Goal: Task Accomplishment & Management: Complete application form

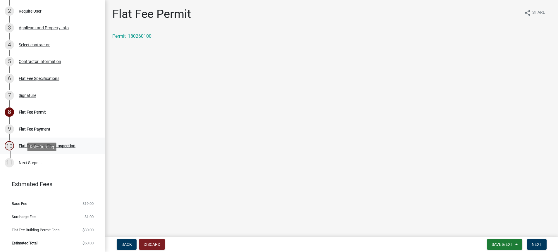
scroll to position [176, 0]
click at [532, 239] on button "Next" at bounding box center [537, 244] width 20 height 11
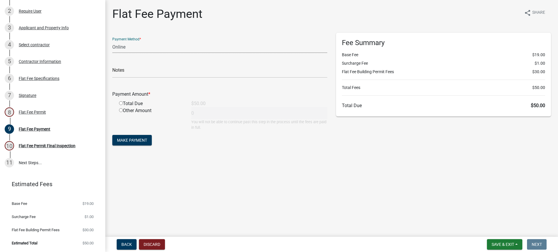
click at [178, 53] on select "Credit Card POS Check Cash Online" at bounding box center [219, 47] width 215 height 12
select select "0: 2"
click at [116, 53] on select "Credit Card POS Check Cash Online" at bounding box center [219, 47] width 215 height 12
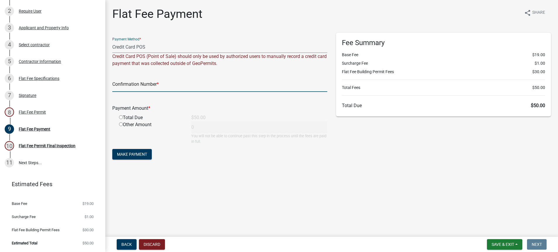
click at [136, 92] on input "text" at bounding box center [219, 86] width 215 height 12
type input "100337859141"
click at [123, 119] on input "radio" at bounding box center [121, 117] width 4 height 4
radio input "true"
type input "50"
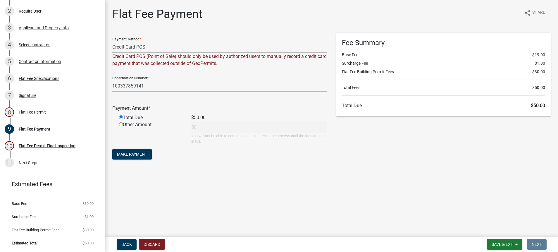
scroll to position [50, 0]
click at [136, 157] on span "Make Payment" at bounding box center [132, 154] width 30 height 5
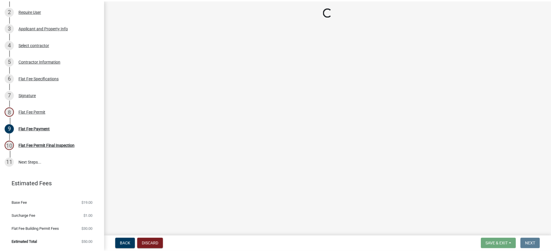
scroll to position [0, 0]
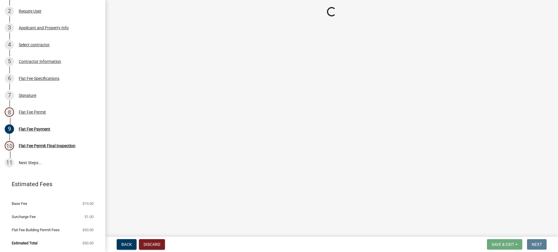
select select "3613e5d6-c0da-40a7-83d4-d5638b2e6124"
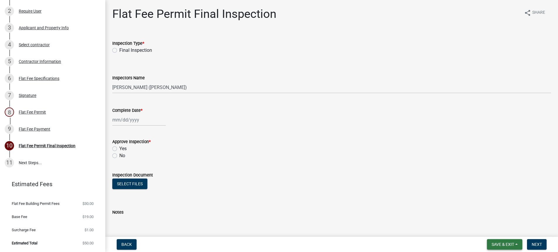
click at [492, 242] on span "Save & Exit" at bounding box center [503, 244] width 23 height 5
click at [485, 221] on button "Save & Exit" at bounding box center [499, 224] width 47 height 14
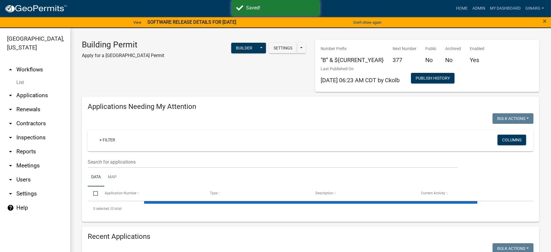
select select "3: 100"
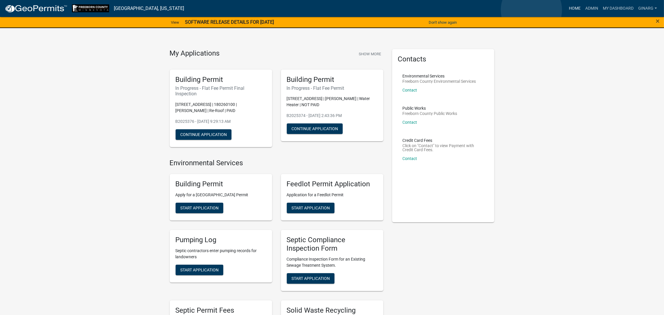
click at [566, 10] on link "Home" at bounding box center [574, 8] width 16 height 11
click at [566, 11] on link "Home" at bounding box center [574, 8] width 16 height 11
click at [583, 9] on link "Admin" at bounding box center [592, 8] width 18 height 11
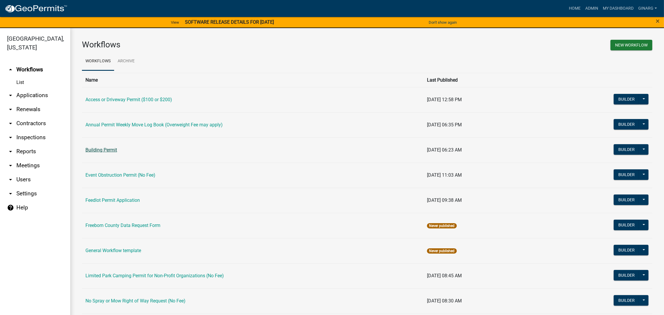
click at [109, 153] on link "Building Permit" at bounding box center [101, 150] width 32 height 6
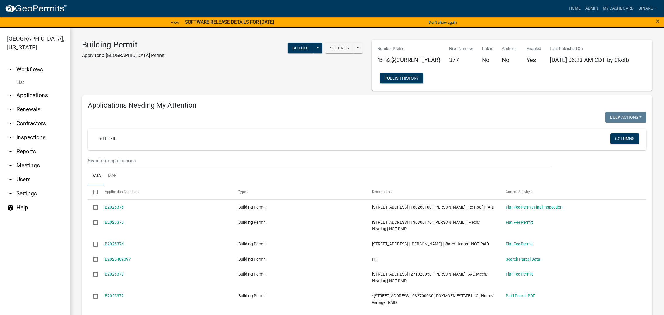
select select "3: 100"
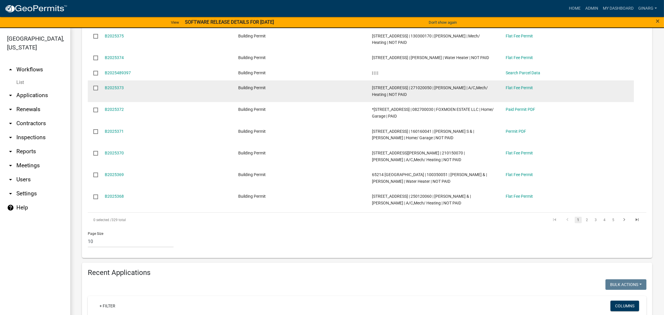
scroll to position [219, 0]
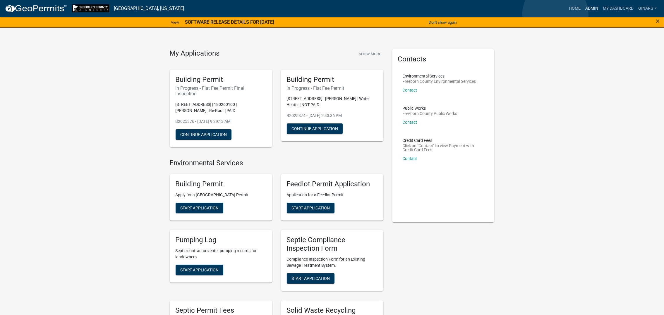
click at [583, 14] on link "Admin" at bounding box center [592, 8] width 18 height 11
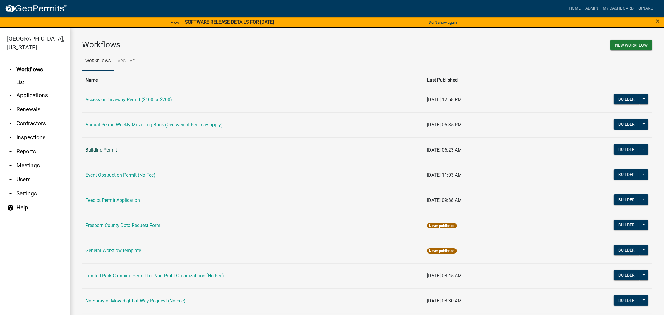
click at [106, 153] on link "Building Permit" at bounding box center [101, 150] width 32 height 6
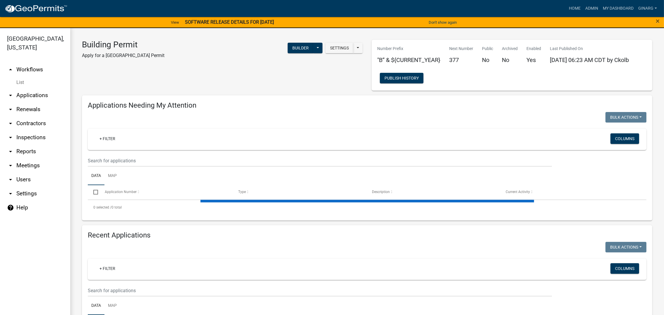
select select "3: 100"
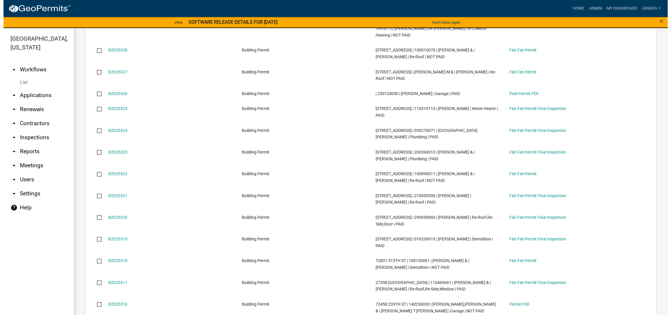
scroll to position [1711, 0]
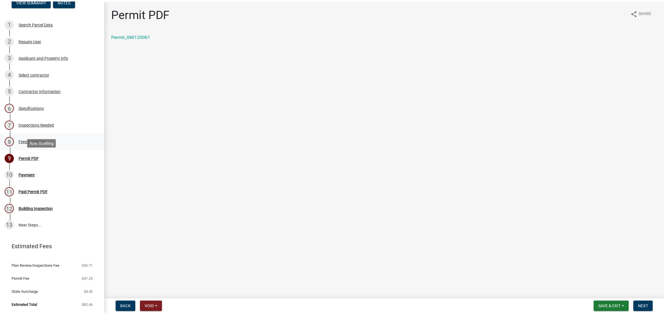
scroll to position [131, 0]
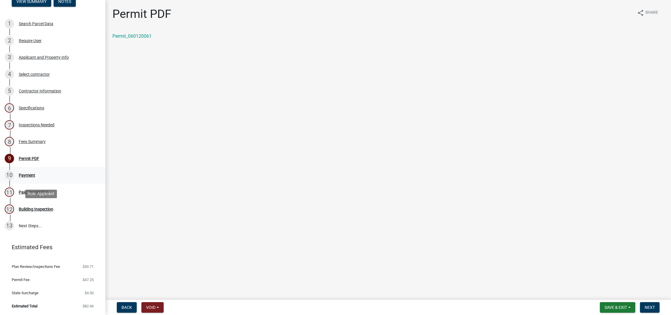
click at [35, 177] on div "Payment" at bounding box center [27, 175] width 16 height 4
click at [644, 305] on span "Next" at bounding box center [649, 307] width 10 height 5
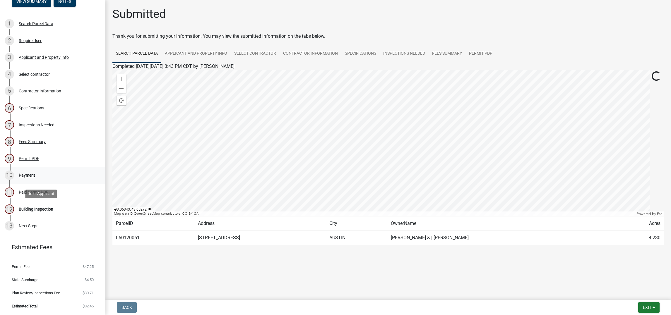
click at [35, 177] on div "Payment" at bounding box center [27, 175] width 16 height 4
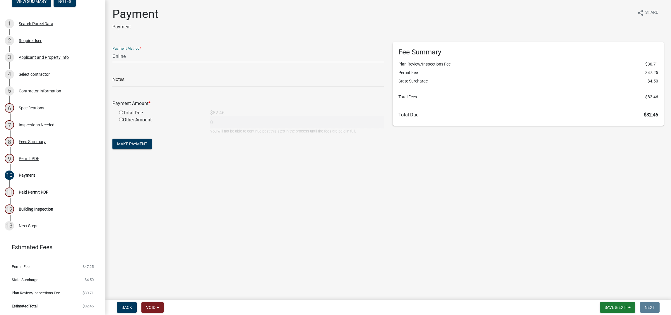
click at [150, 62] on select "Credit Card POS Check Cash Online" at bounding box center [247, 56] width 271 height 12
select select "1: 0"
click at [116, 62] on select "Credit Card POS Check Cash Online" at bounding box center [247, 56] width 271 height 12
click at [128, 87] on input "text" at bounding box center [247, 81] width 271 height 12
type input "2358"
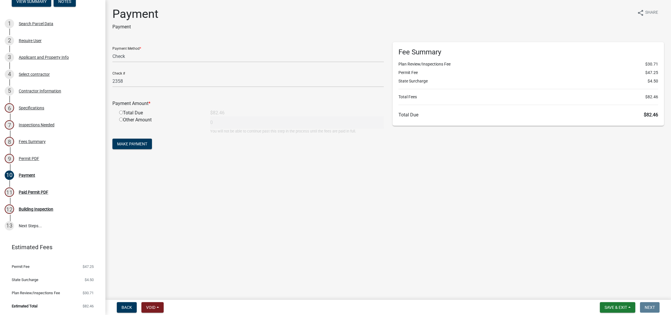
click at [123, 114] on input "radio" at bounding box center [121, 113] width 4 height 4
radio input "true"
type input "82.46"
click at [146, 146] on span "Make Payment" at bounding box center [132, 144] width 30 height 5
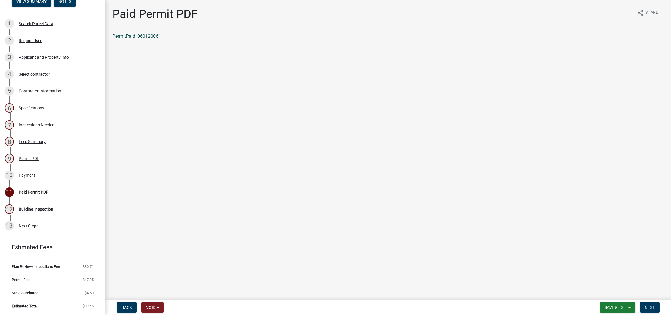
click at [159, 39] on link "PermitPaid_060120061" at bounding box center [136, 36] width 49 height 6
click at [48, 194] on div "Paid Permit PDF" at bounding box center [34, 192] width 30 height 4
click at [604, 305] on span "Save & Exit" at bounding box center [615, 307] width 23 height 5
click at [588, 284] on button "Save & Exit" at bounding box center [611, 287] width 47 height 14
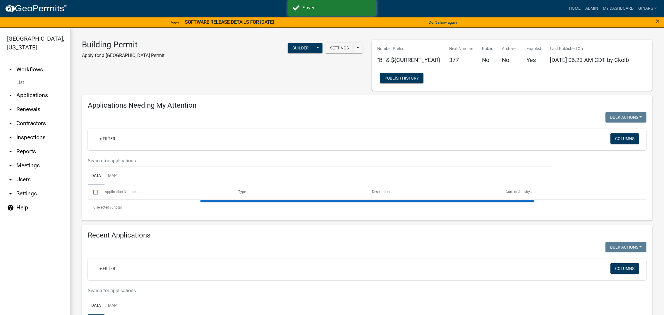
select select "3: 100"
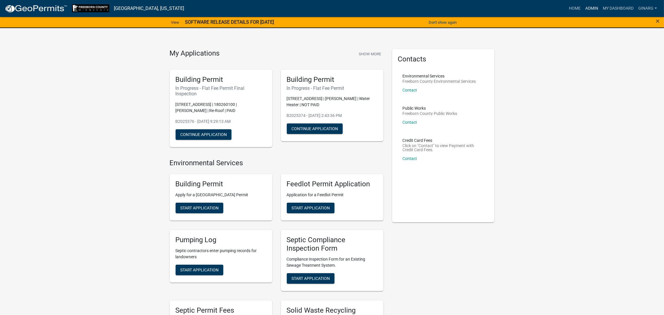
click at [583, 10] on link "Admin" at bounding box center [592, 8] width 18 height 11
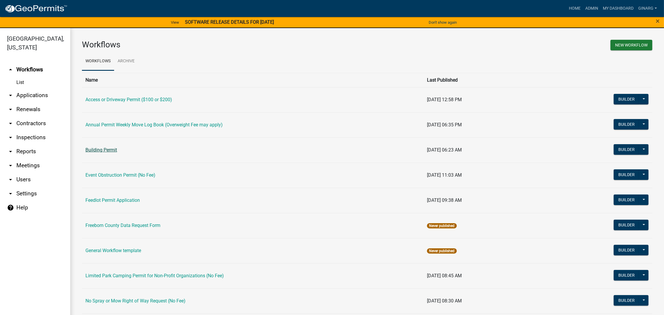
click at [114, 153] on link "Building Permit" at bounding box center [101, 150] width 32 height 6
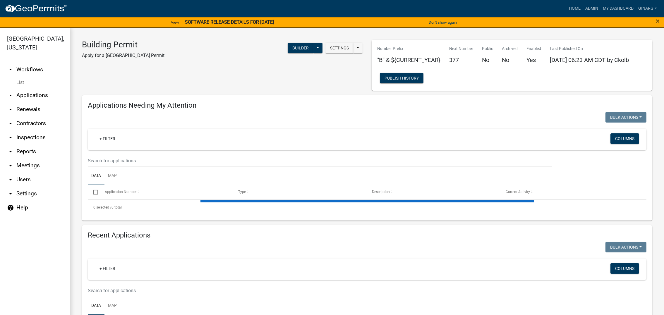
select select "3: 100"
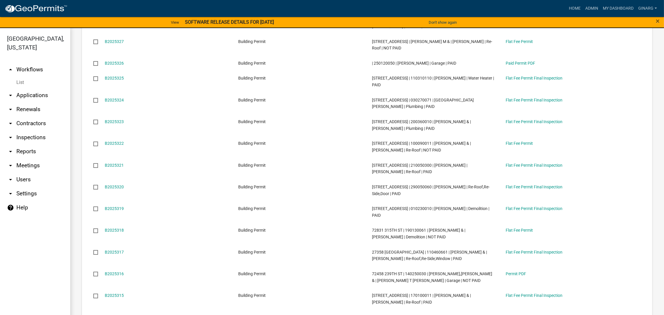
scroll to position [1799, 0]
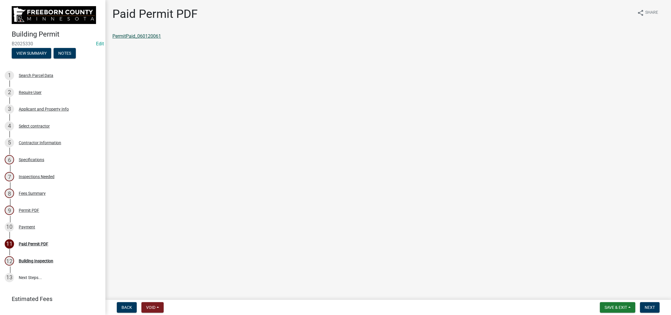
click at [161, 39] on link "PermitPaid_060120061" at bounding box center [136, 36] width 49 height 6
click at [604, 307] on span "Save & Exit" at bounding box center [615, 307] width 23 height 5
click at [588, 288] on button "Save & Exit" at bounding box center [611, 287] width 47 height 14
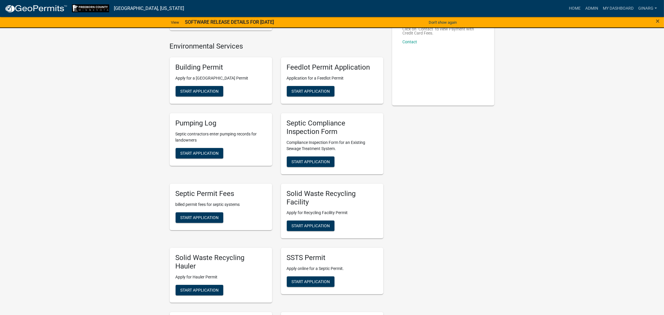
scroll to position [131, 0]
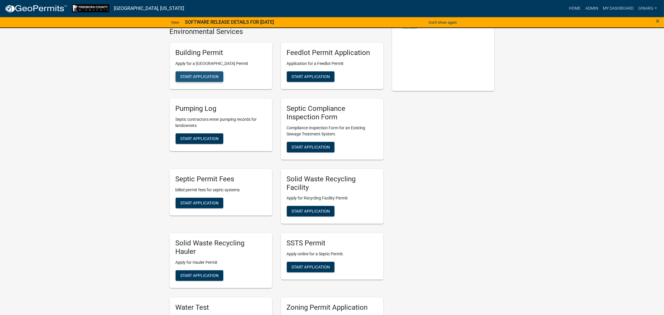
click at [219, 79] on span "Start Application" at bounding box center [199, 76] width 38 height 5
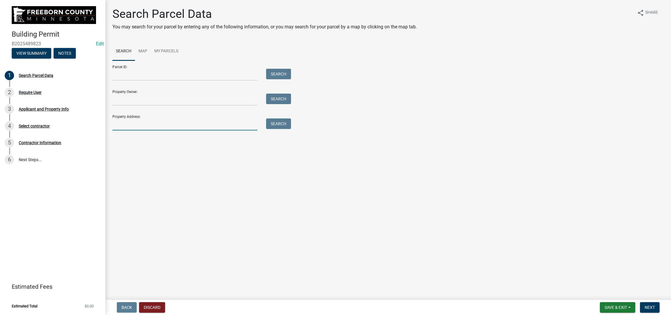
click at [129, 130] on input "Property Address:" at bounding box center [184, 124] width 145 height 12
drag, startPoint x: 133, startPoint y: 187, endPoint x: 154, endPoint y: 184, distance: 21.9
click at [134, 130] on input "733889" at bounding box center [184, 124] width 145 height 12
type input "73389"
click at [291, 129] on button "Search" at bounding box center [278, 123] width 25 height 11
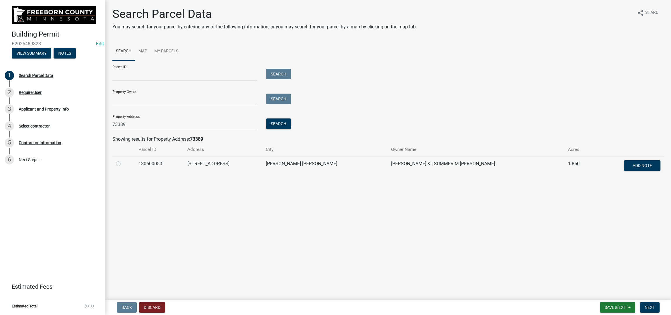
click at [123, 160] on label at bounding box center [123, 160] width 0 height 0
click at [124, 164] on input "radio" at bounding box center [125, 162] width 4 height 4
radio input "true"
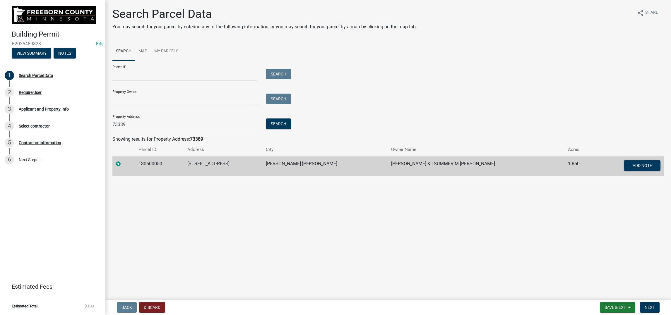
scroll to position [1, 0]
click at [644, 305] on span "Next" at bounding box center [649, 307] width 10 height 5
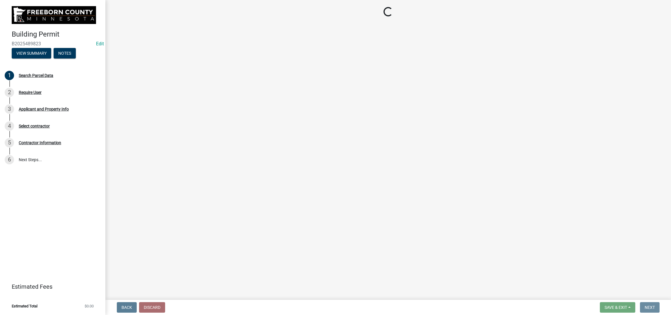
scroll to position [0, 0]
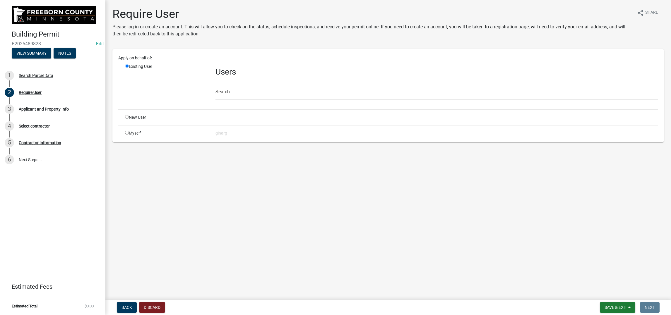
click at [129, 135] on input "radio" at bounding box center [127, 133] width 4 height 4
radio input "true"
radio input "false"
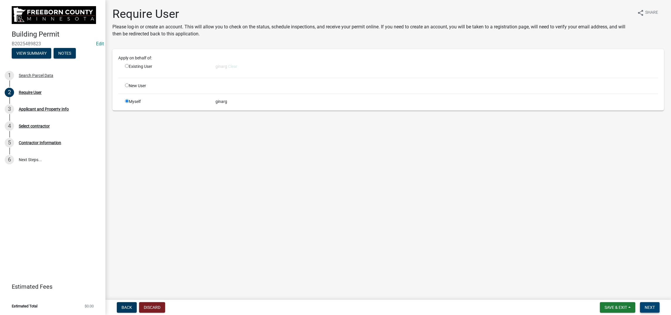
click at [644, 305] on span "Next" at bounding box center [649, 307] width 10 height 5
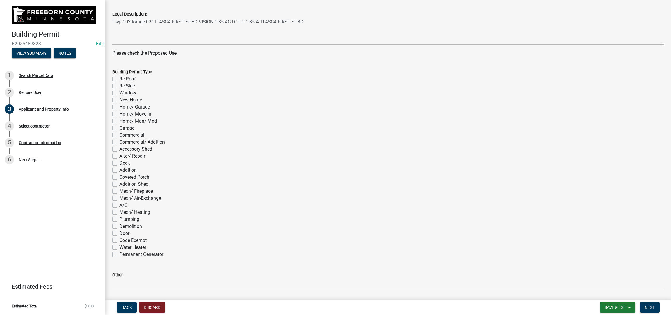
scroll to position [351, 0]
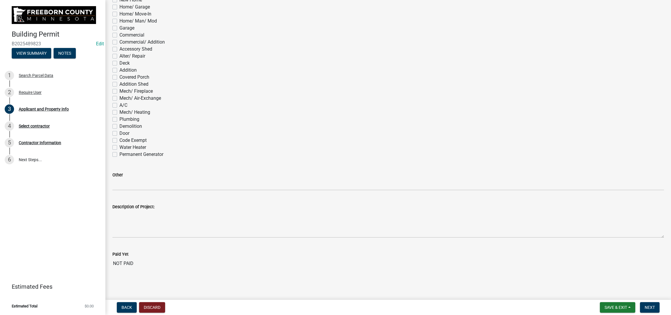
checkbox input "true"
checkbox input "false"
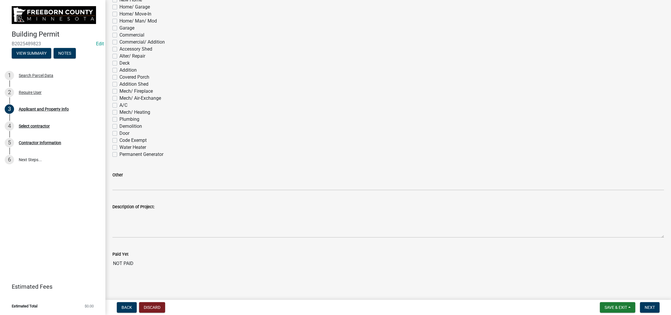
checkbox input "false"
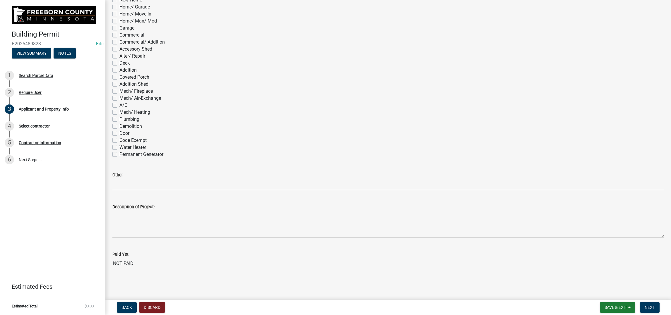
checkbox input "false"
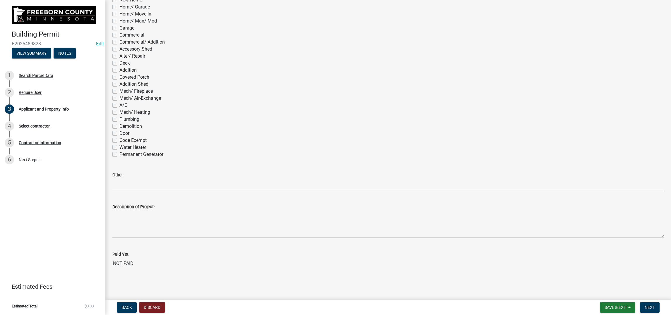
checkbox input "false"
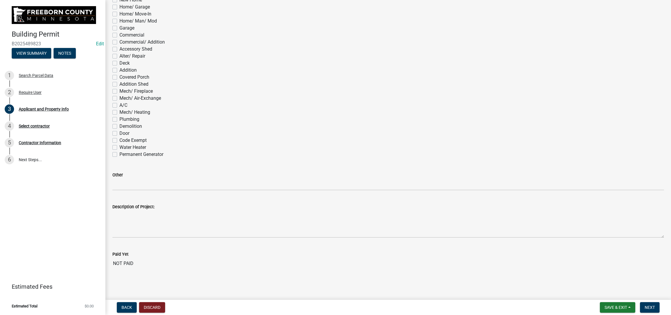
checkbox input "false"
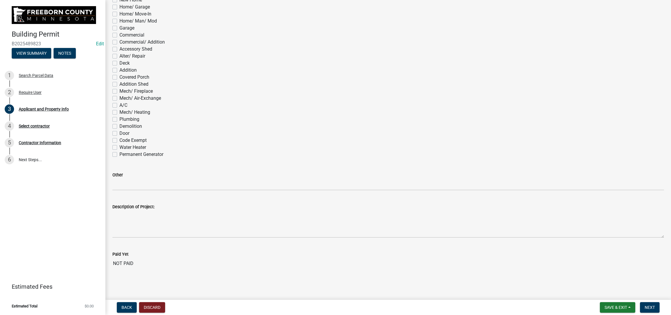
checkbox input "false"
click at [644, 305] on span "Next" at bounding box center [649, 307] width 10 height 5
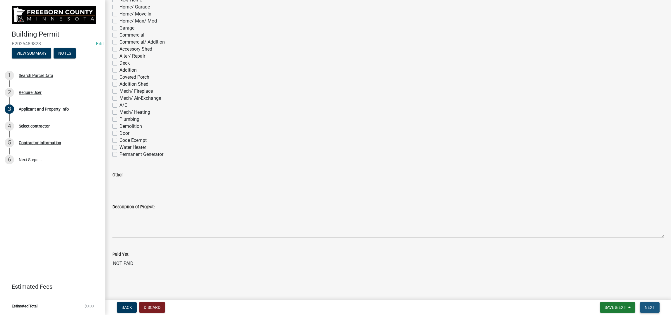
scroll to position [0, 0]
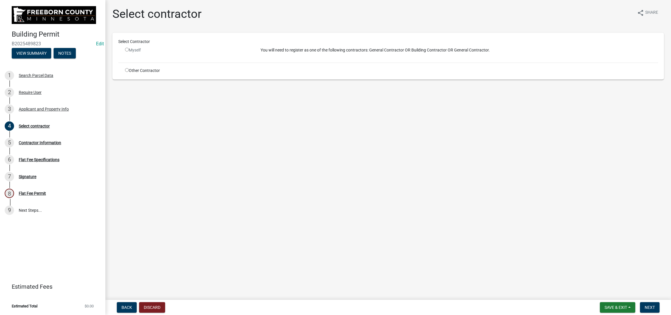
click at [129, 72] on input "radio" at bounding box center [127, 70] width 4 height 4
radio input "true"
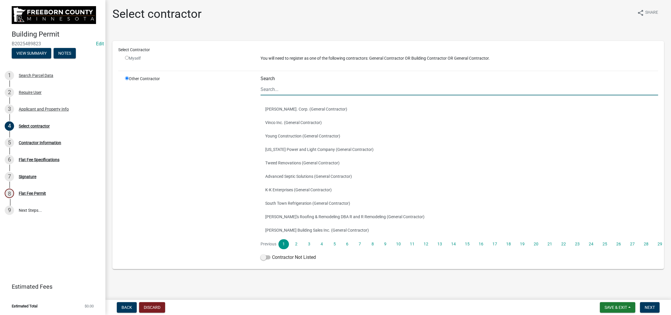
click at [278, 95] on input "Search" at bounding box center [458, 89] width 397 height 12
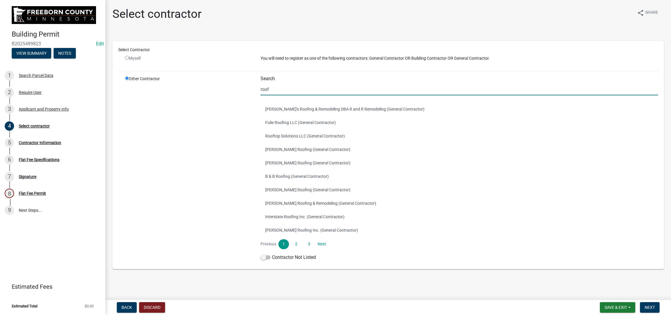
type input "rooftop"
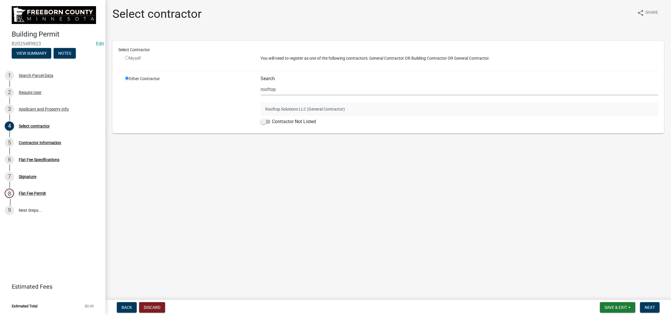
click at [328, 116] on button "Rooftop Solutions LLC (General Contractor)" at bounding box center [458, 108] width 397 height 13
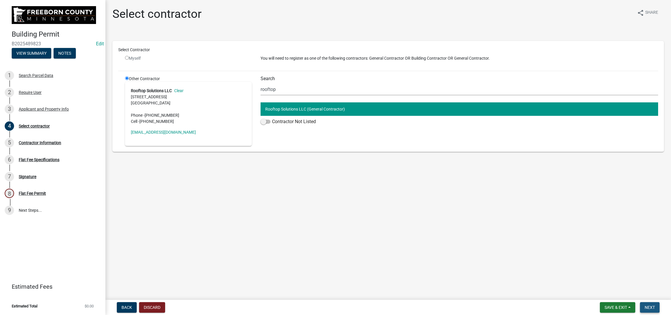
click at [647, 306] on span "Next" at bounding box center [649, 307] width 10 height 5
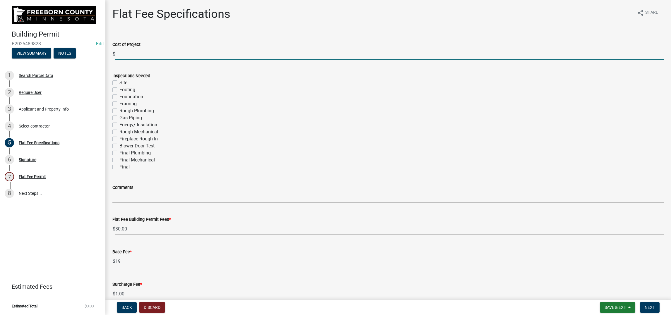
click at [143, 60] on input "text" at bounding box center [389, 54] width 548 height 12
type input "20900"
click at [119, 171] on label "Final" at bounding box center [124, 167] width 10 height 7
click at [119, 167] on input "Final" at bounding box center [121, 166] width 4 height 4
checkbox input "true"
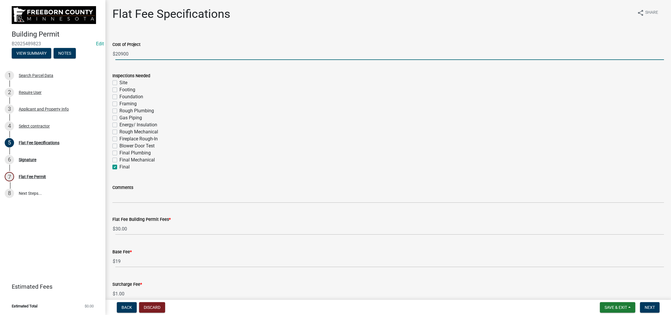
checkbox input "false"
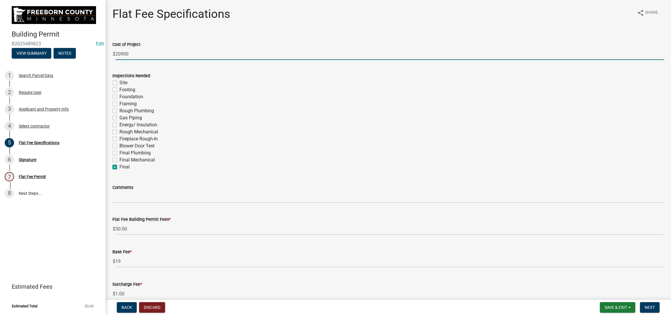
checkbox input "false"
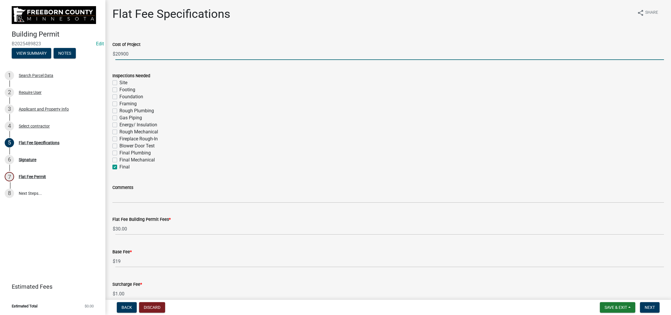
checkbox input "false"
checkbox input "true"
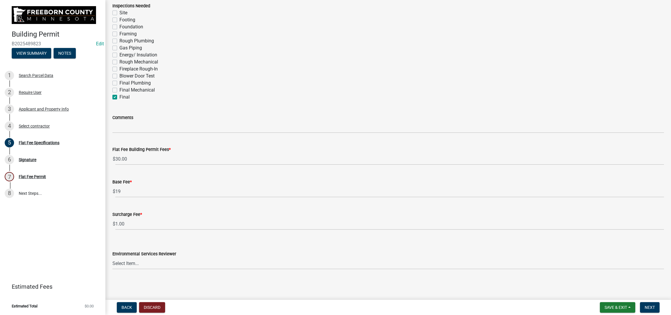
scroll to position [131, 0]
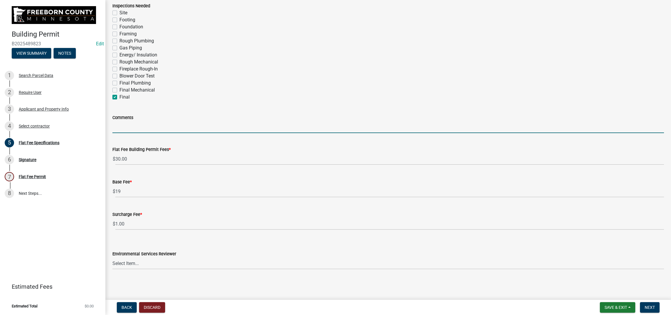
click at [127, 133] on input "Comments" at bounding box center [387, 127] width 551 height 12
type input "reroof house - 37 sq."
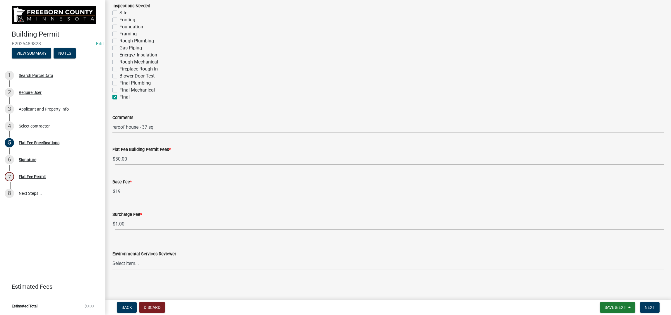
click at [265, 257] on select "Select Item... [PERSON_NAME] [PERSON_NAME] [PERSON_NAME] [PERSON_NAME] [PERSON_…" at bounding box center [387, 263] width 551 height 12
click at [116, 257] on select "Select Item... [PERSON_NAME] [PERSON_NAME] [PERSON_NAME] [PERSON_NAME] [PERSON_…" at bounding box center [387, 263] width 551 height 12
select select "cf5e982a-8fde-449d-bcd8-be8cdfb99374"
click at [647, 300] on nav "Back Discard Save & Exit Save Save & Exit Next" at bounding box center [387, 307] width 565 height 15
click at [645, 305] on span "Next" at bounding box center [649, 307] width 10 height 5
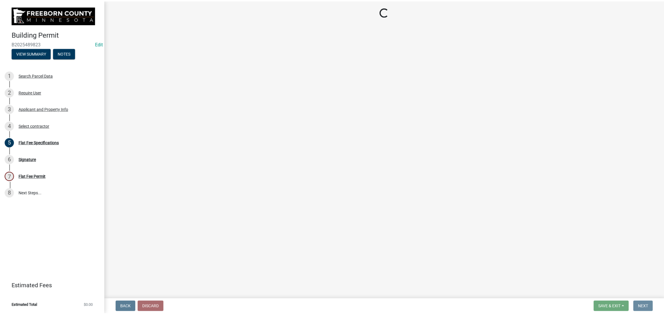
scroll to position [0, 0]
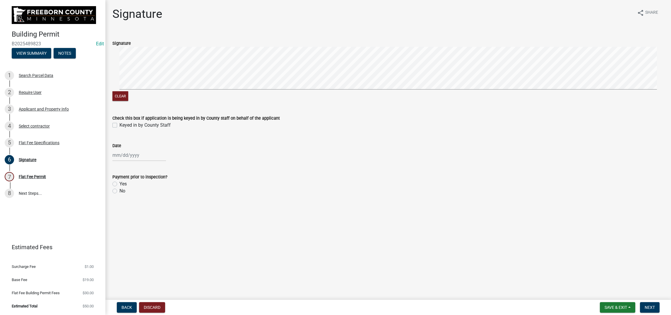
drag, startPoint x: 117, startPoint y: 167, endPoint x: 127, endPoint y: 174, distance: 11.8
click at [119, 129] on label "Keyed in by County Staff" at bounding box center [144, 125] width 51 height 7
click at [119, 126] on input "Keyed in by County Staff" at bounding box center [121, 124] width 4 height 4
checkbox input "true"
click at [133, 161] on div at bounding box center [139, 155] width 54 height 12
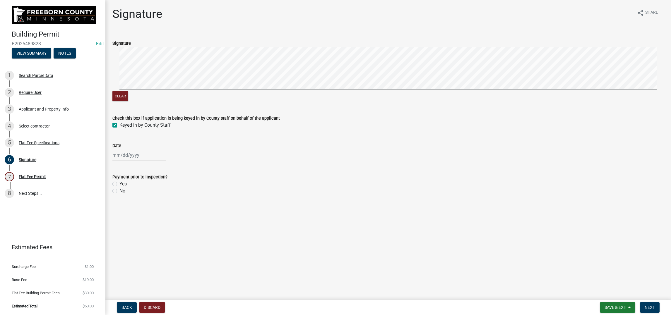
select select "10"
select select "2025"
click at [142, 104] on div "8" at bounding box center [136, 99] width 9 height 9
type input "[DATE]"
drag, startPoint x: 118, startPoint y: 264, endPoint x: 187, endPoint y: 266, distance: 68.8
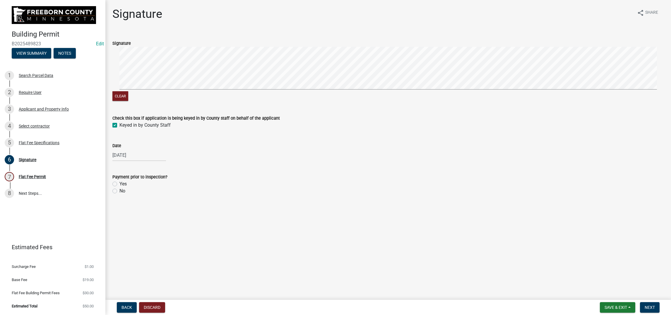
click at [119, 195] on label "No" at bounding box center [122, 191] width 6 height 7
click at [119, 191] on input "No" at bounding box center [121, 190] width 4 height 4
radio input "true"
click at [644, 305] on span "Next" at bounding box center [649, 307] width 10 height 5
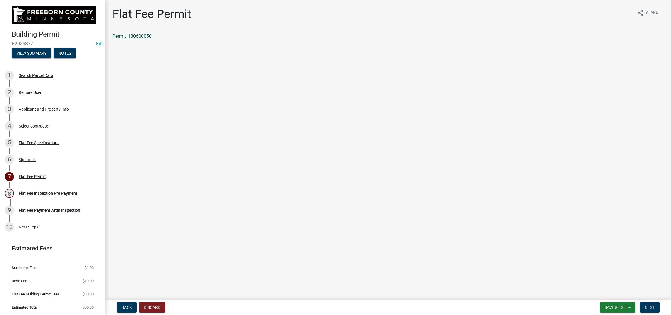
click at [152, 39] on link "Permit_130600050" at bounding box center [131, 36] width 39 height 6
click at [604, 305] on span "Save & Exit" at bounding box center [615, 307] width 23 height 5
drag, startPoint x: 579, startPoint y: 281, endPoint x: 598, endPoint y: 255, distance: 32.7
click at [588, 281] on button "Save & Exit" at bounding box center [611, 287] width 47 height 14
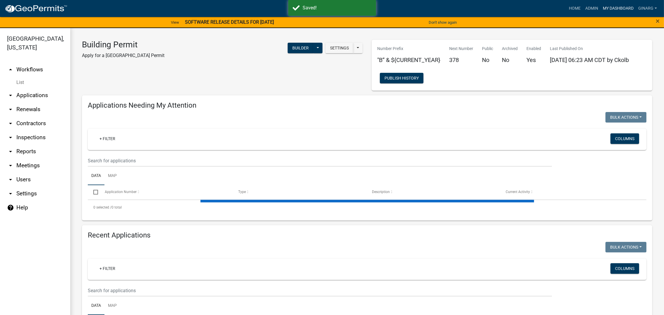
select select "3: 100"
